Goal: Task Accomplishment & Management: Complete application form

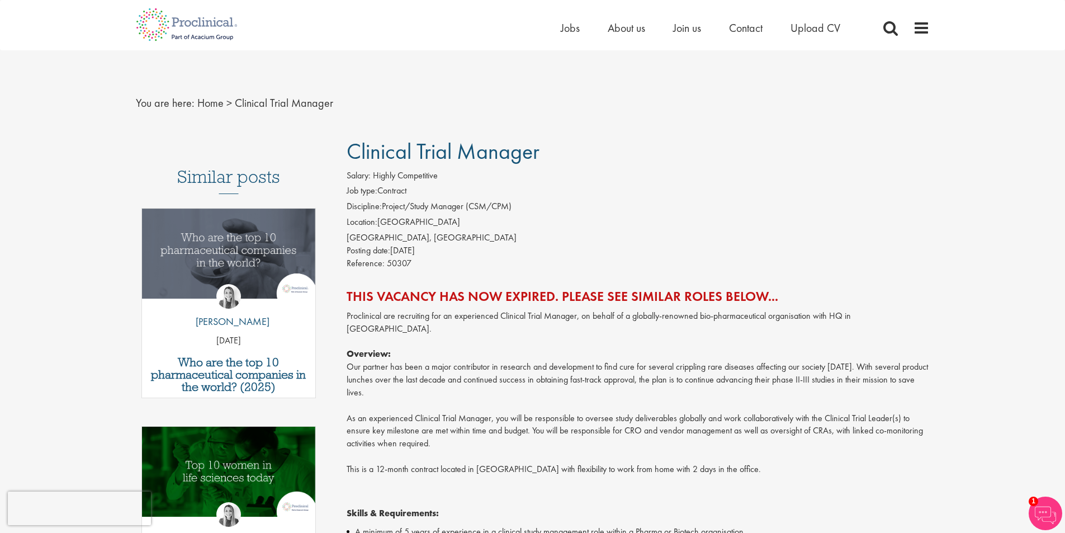
click at [545, 253] on div "Posting date: [DATE]" at bounding box center [638, 250] width 583 height 13
click at [562, 27] on span "Jobs" at bounding box center [570, 28] width 19 height 15
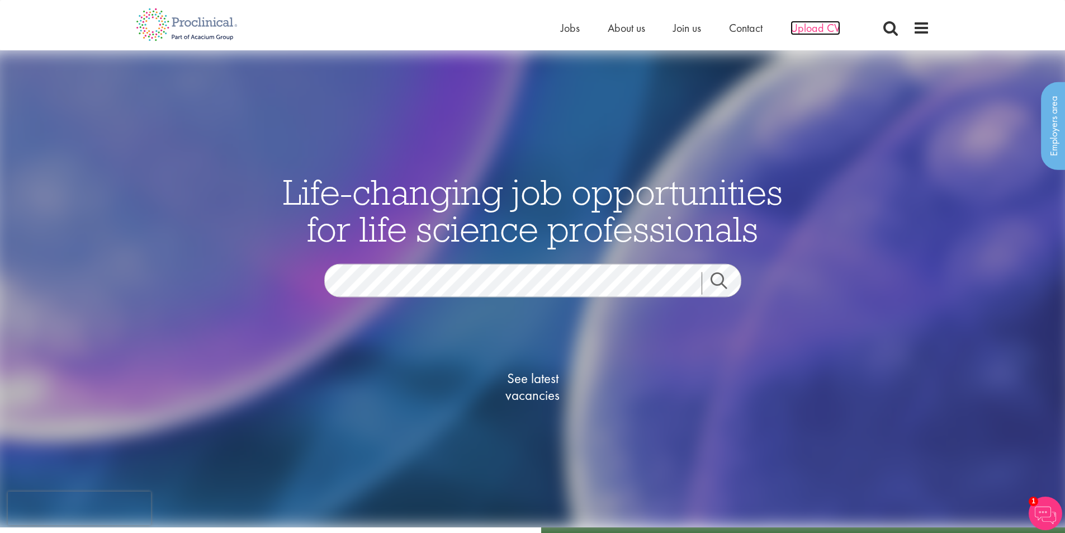
click at [816, 28] on span "Upload CV" at bounding box center [816, 28] width 50 height 15
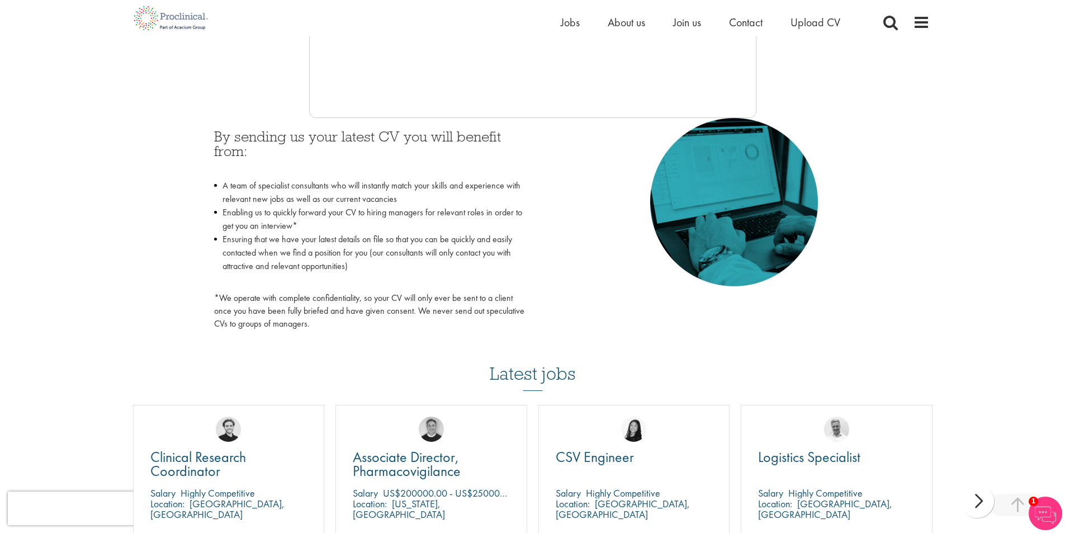
scroll to position [447, 0]
